Goal: Check status: Check status

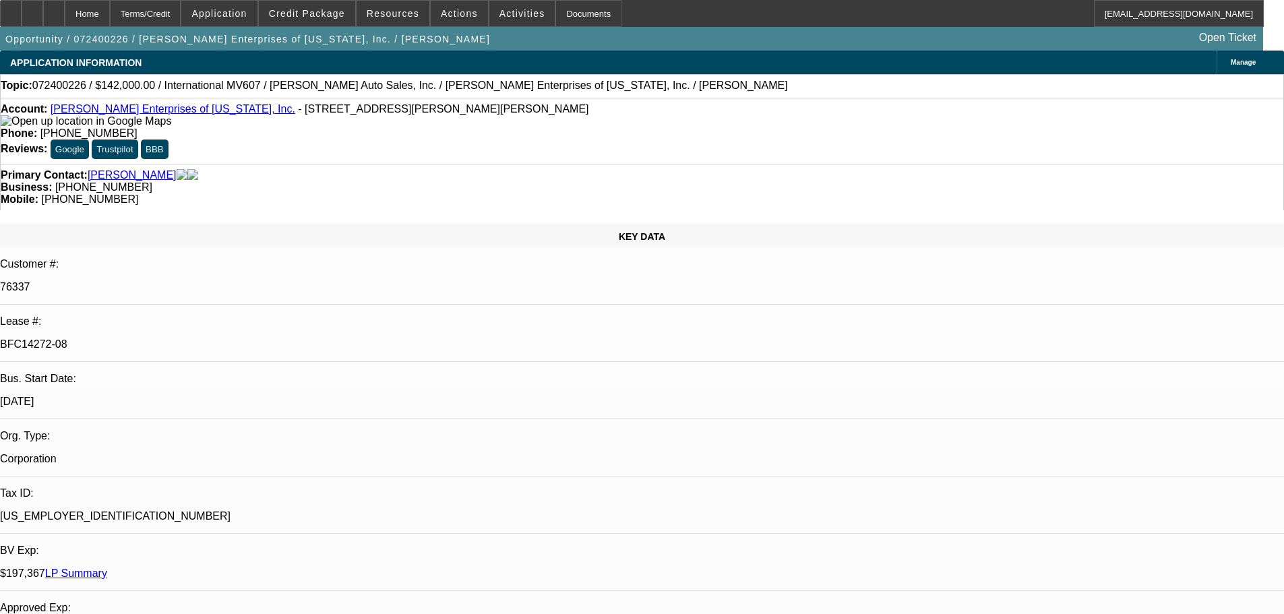
select select "0"
select select "2"
select select "0.1"
select select "4"
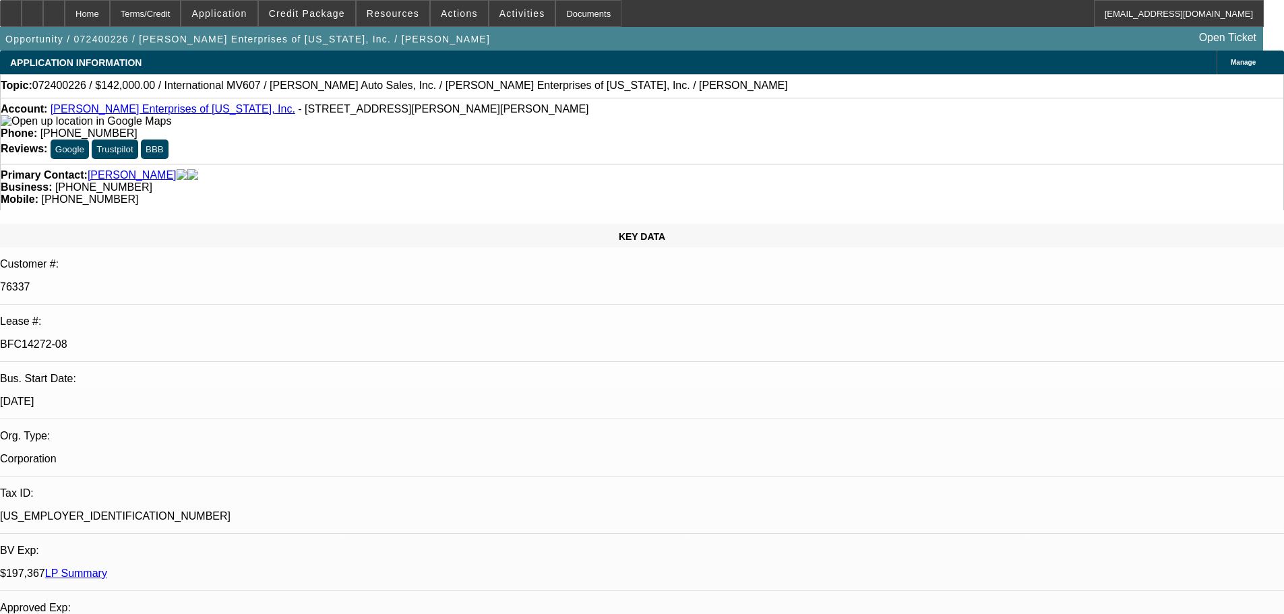
select select "0"
select select "2"
select select "0.1"
select select "4"
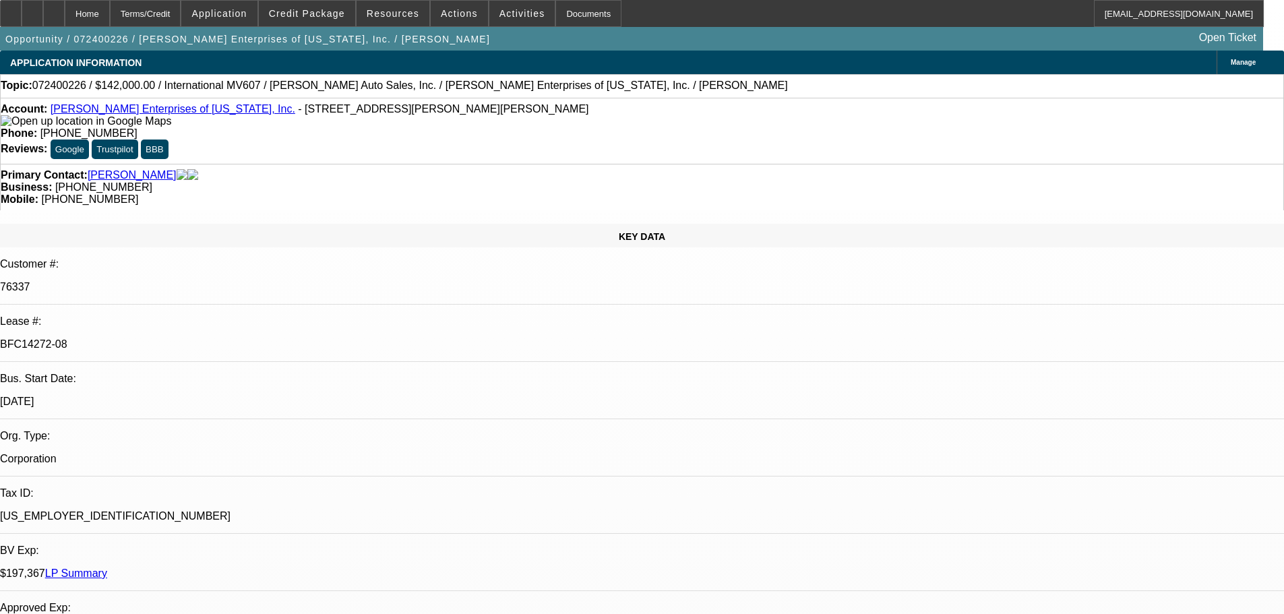
select select "0"
select select "2"
select select "0.1"
select select "4"
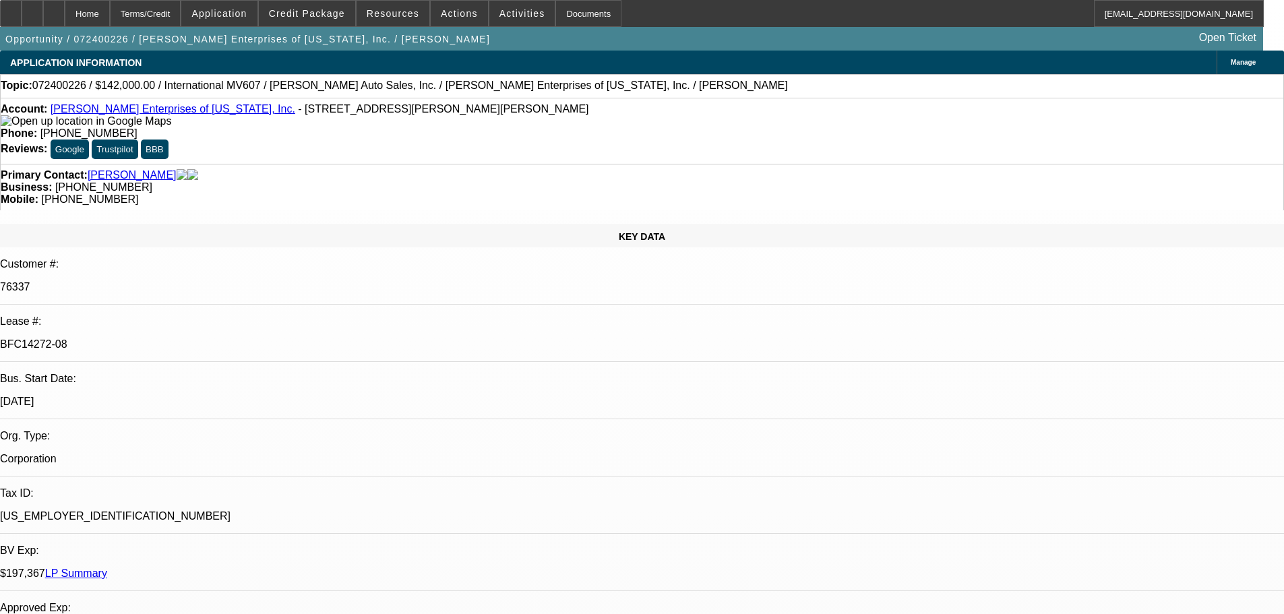
select select "0"
select select "2"
select select "0.15"
select select "4"
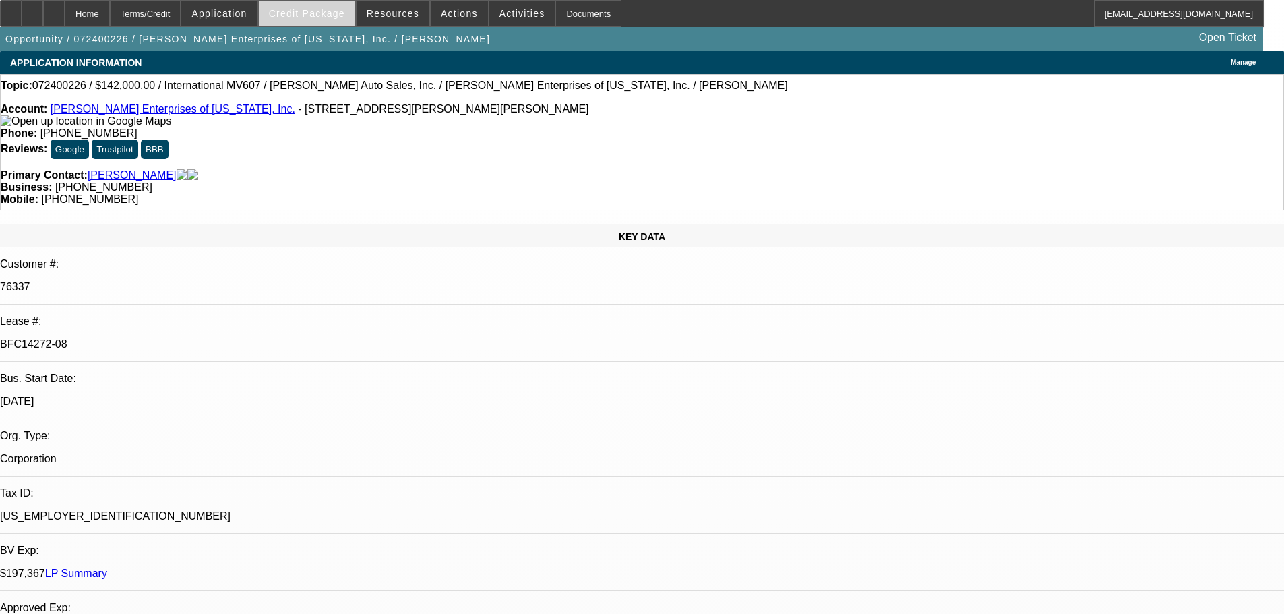
click at [307, 13] on span "Credit Package" at bounding box center [307, 13] width 76 height 11
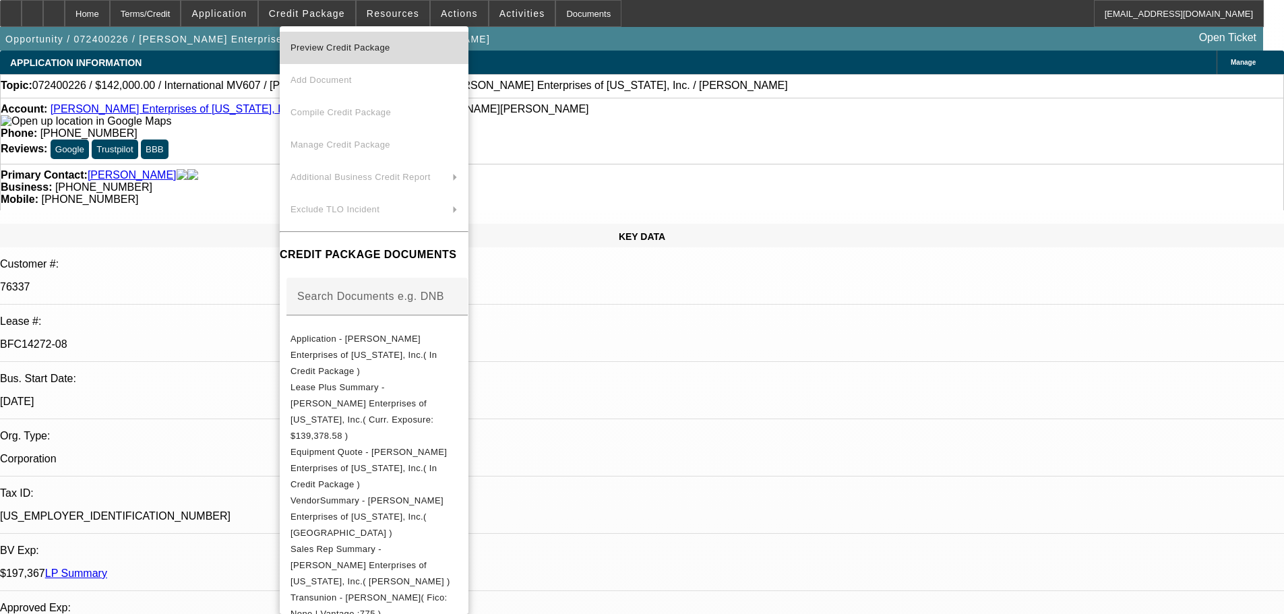
click at [362, 44] on span "Preview Credit Package" at bounding box center [340, 47] width 100 height 10
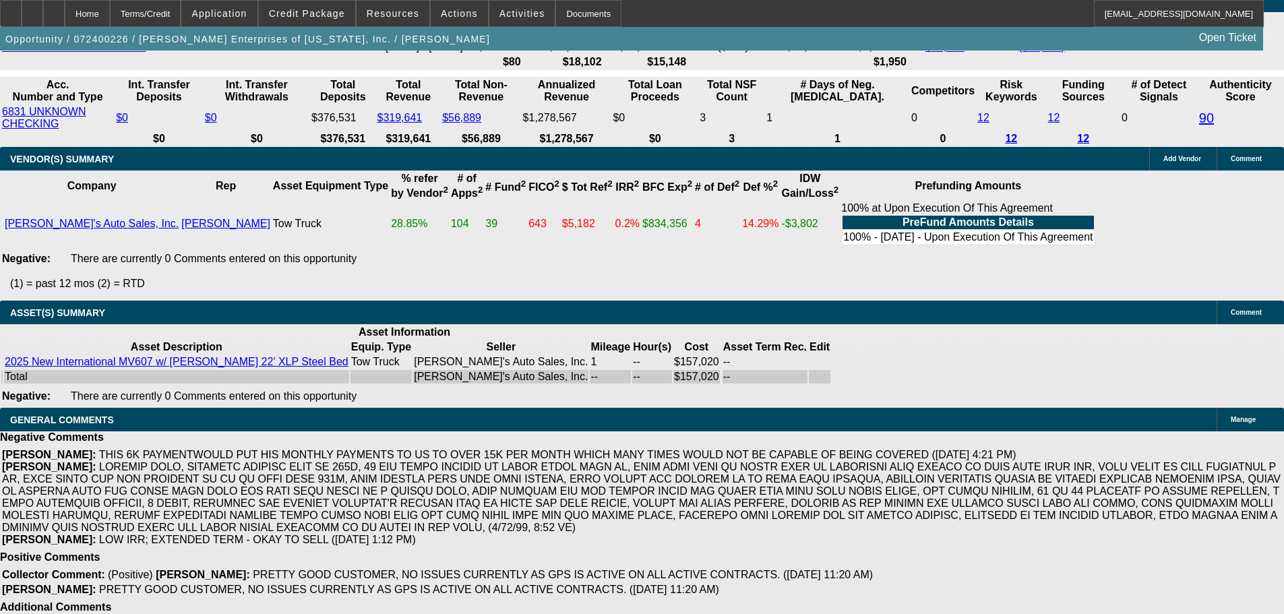
scroll to position [3275, 0]
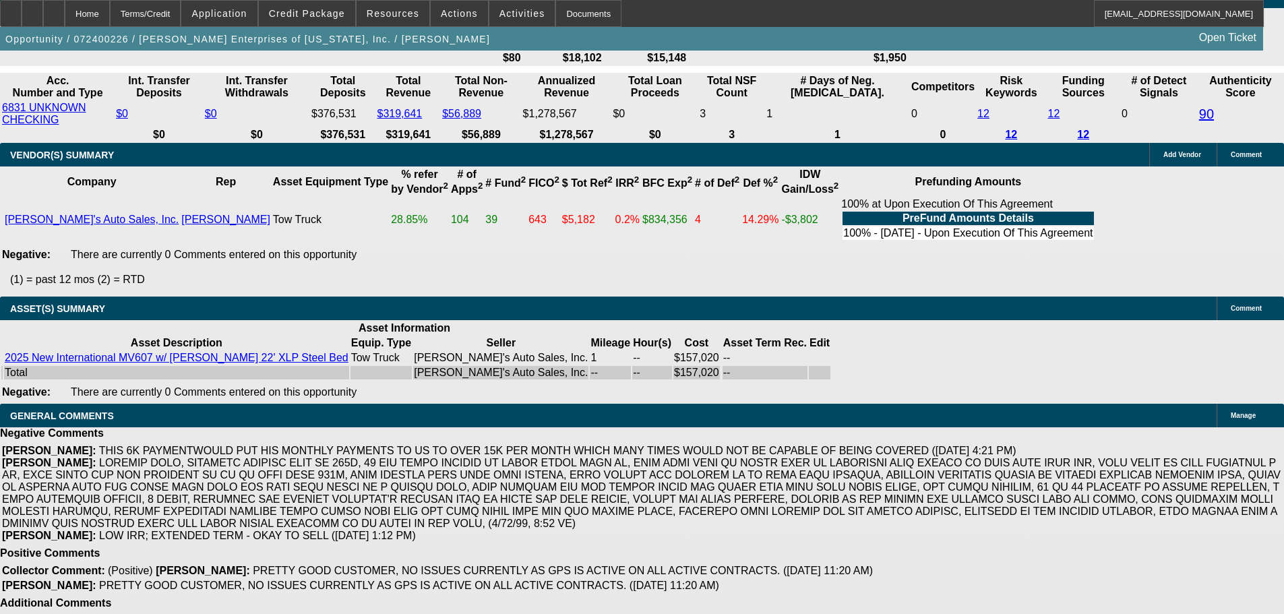
drag, startPoint x: 443, startPoint y: 222, endPoint x: 499, endPoint y: 220, distance: 56.6
drag, startPoint x: 464, startPoint y: 241, endPoint x: 452, endPoint y: 232, distance: 14.8
drag, startPoint x: 447, startPoint y: 223, endPoint x: 503, endPoint y: 220, distance: 56.0
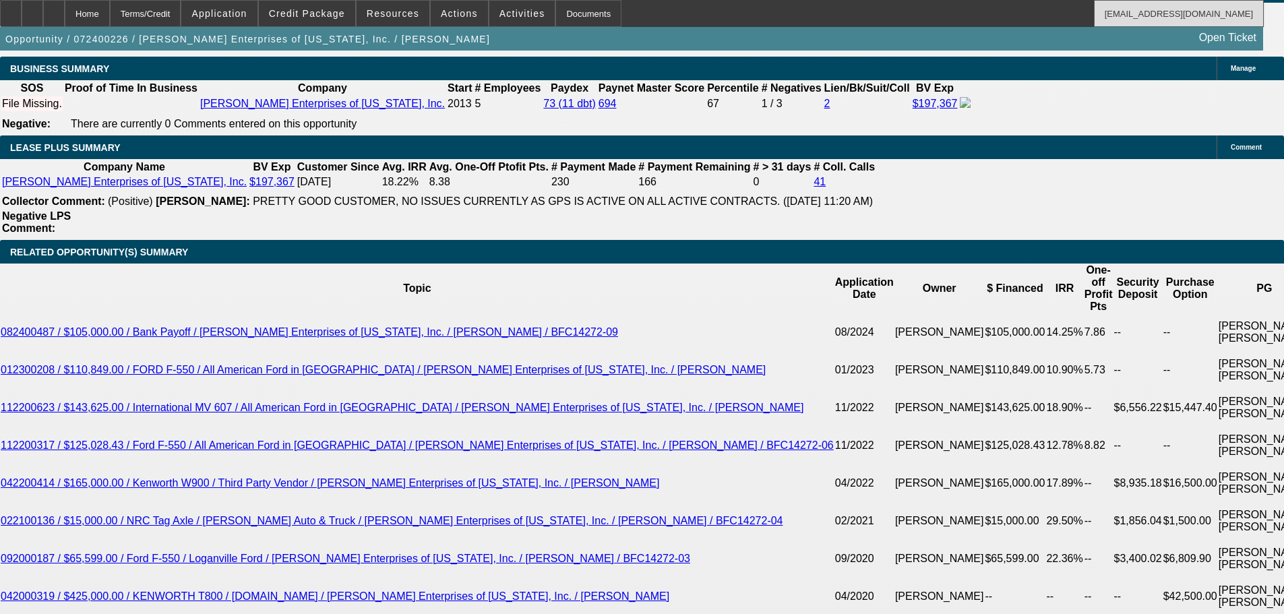
scroll to position [2130, 0]
